Goal: Information Seeking & Learning: Understand process/instructions

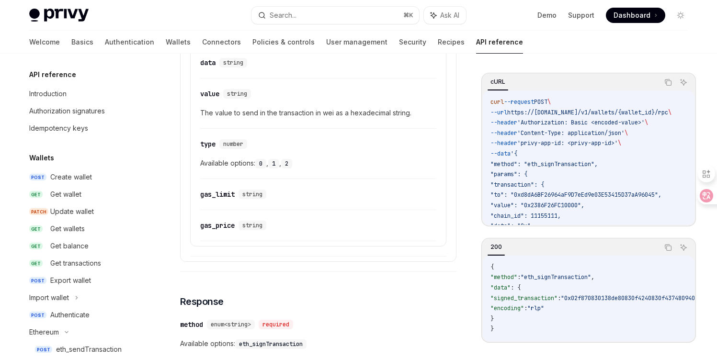
scroll to position [87, 0]
